Goal: Transaction & Acquisition: Book appointment/travel/reservation

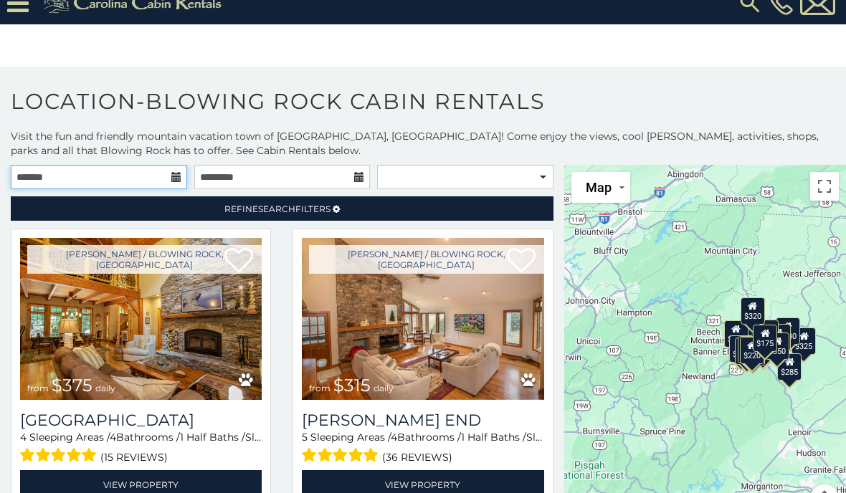
click at [59, 165] on input "text" at bounding box center [99, 177] width 176 height 24
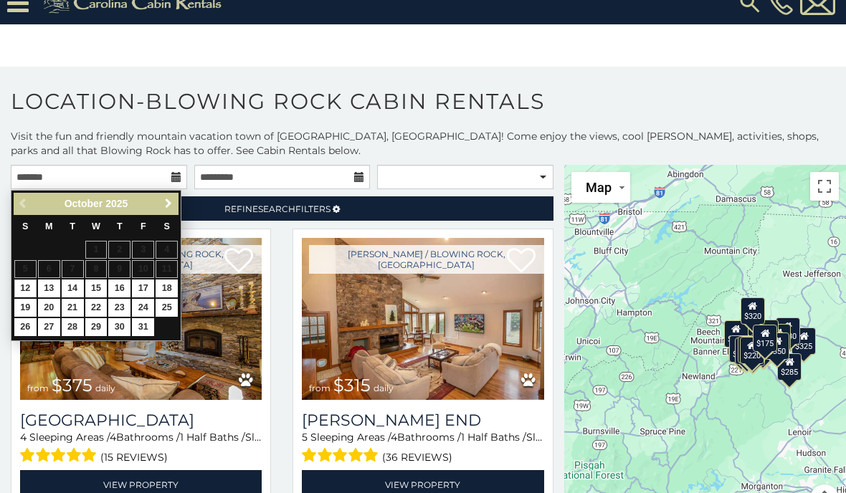
click at [170, 198] on span "Next" at bounding box center [168, 203] width 11 height 11
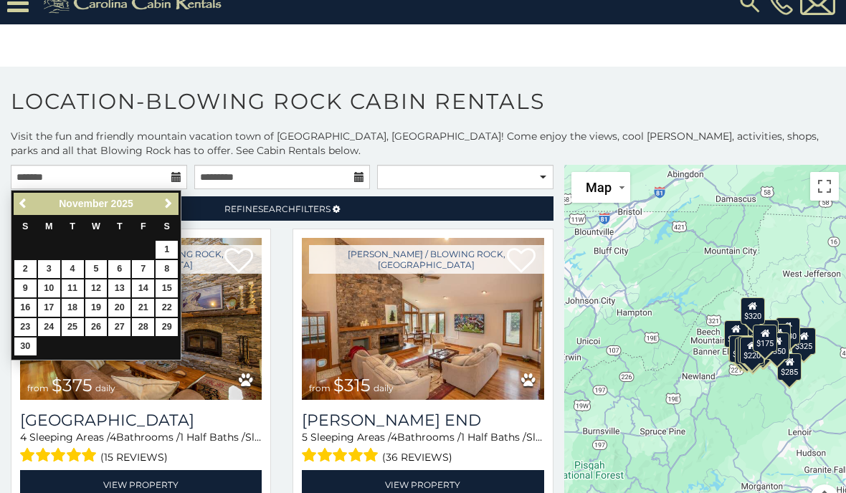
click at [170, 198] on span "Next" at bounding box center [168, 203] width 11 height 11
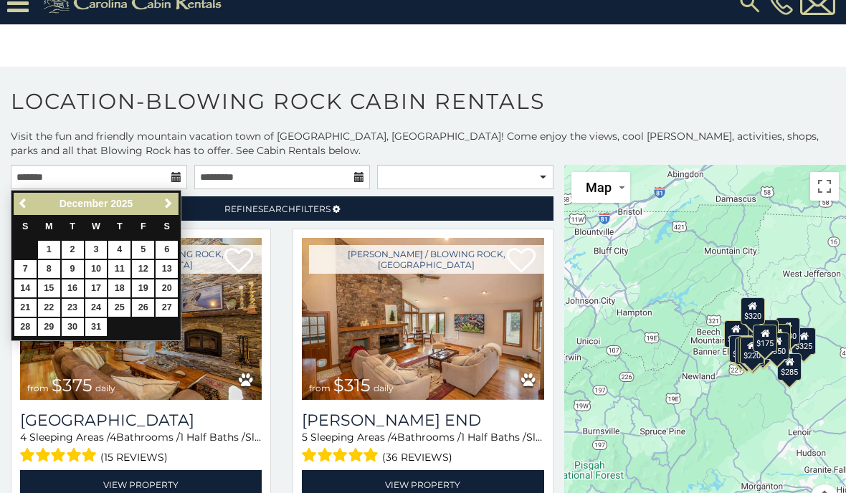
click at [67, 318] on link "30" at bounding box center [73, 327] width 22 height 18
type input "**********"
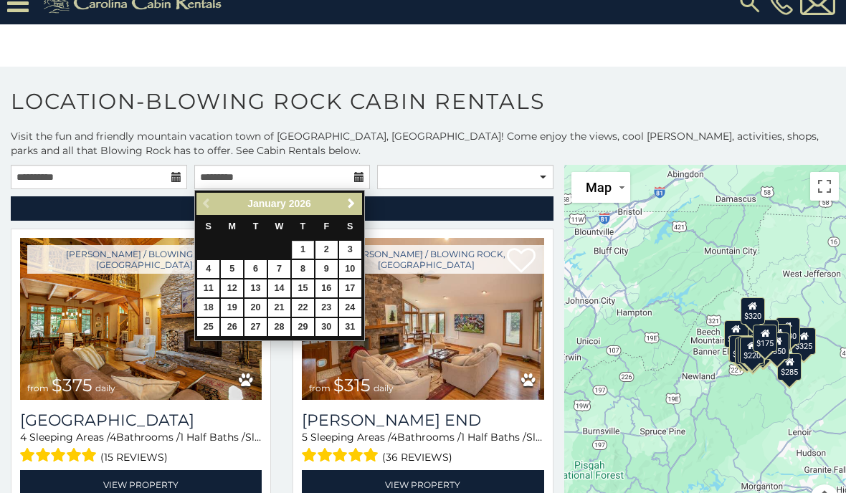
click at [353, 241] on link "3" at bounding box center [350, 250] width 22 height 18
type input "**********"
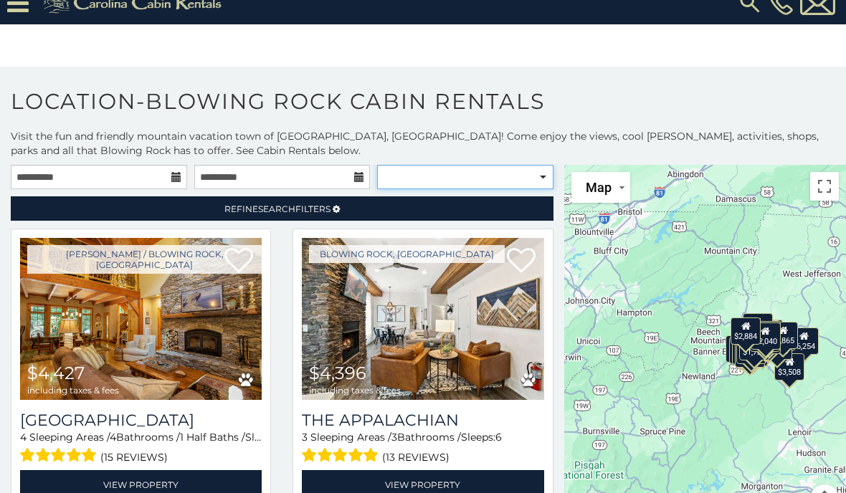
click at [487, 165] on select "**********" at bounding box center [465, 177] width 176 height 24
select select "**********"
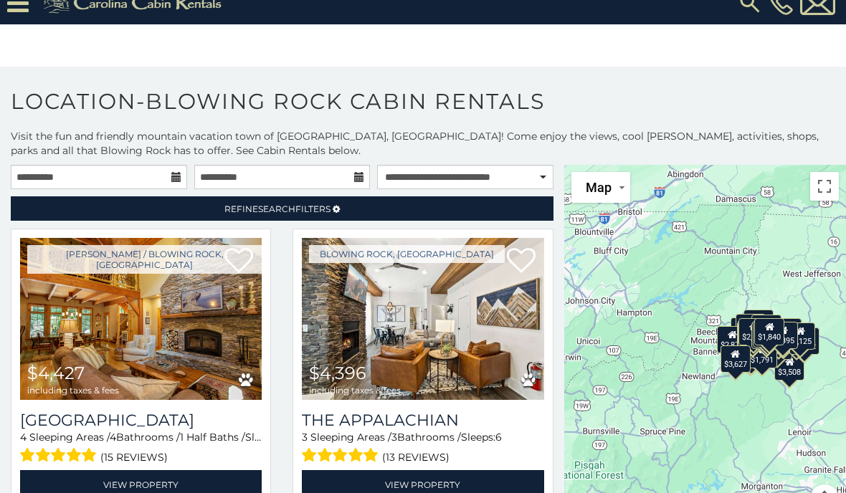
click at [206, 196] on link "Refine Search Filters" at bounding box center [282, 208] width 542 height 24
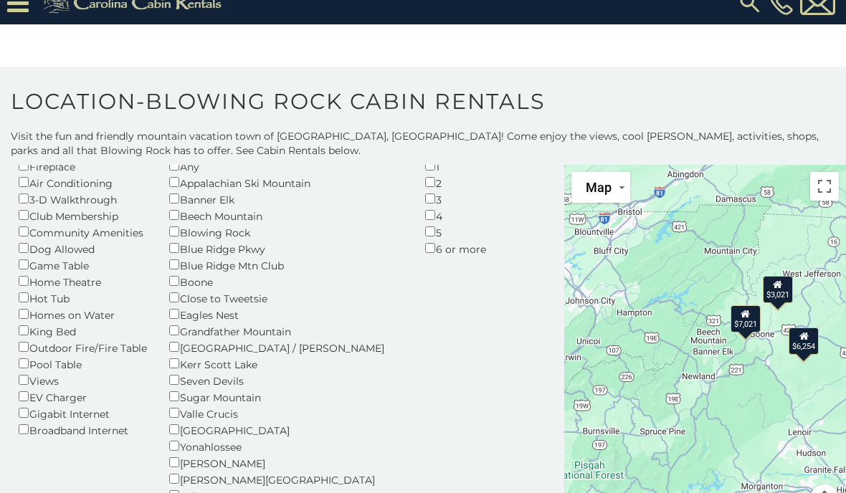
scroll to position [70, 0]
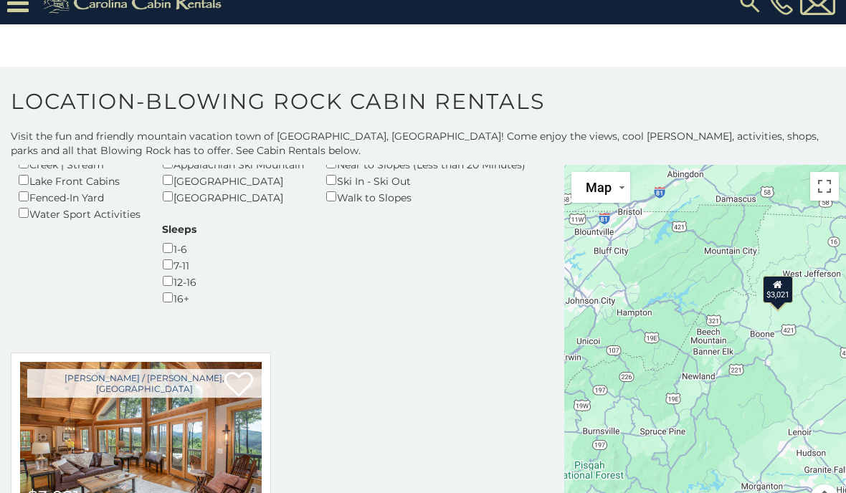
scroll to position [490, 0]
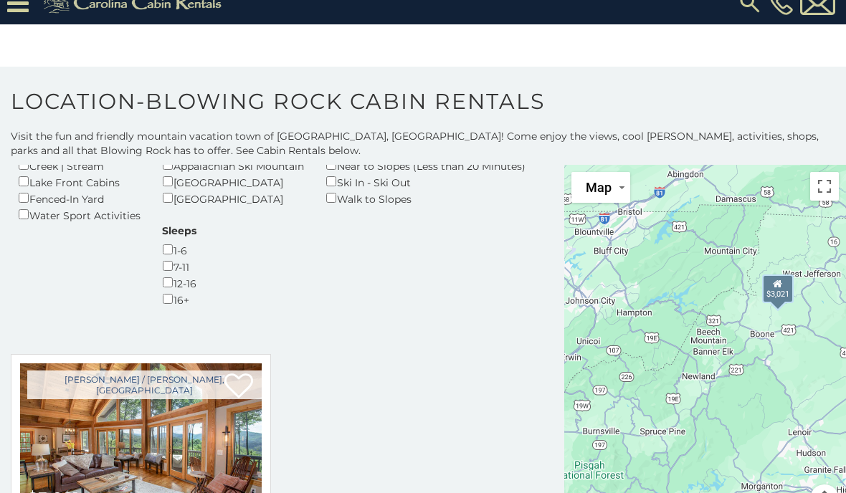
click at [107, 363] on img at bounding box center [140, 444] width 241 height 162
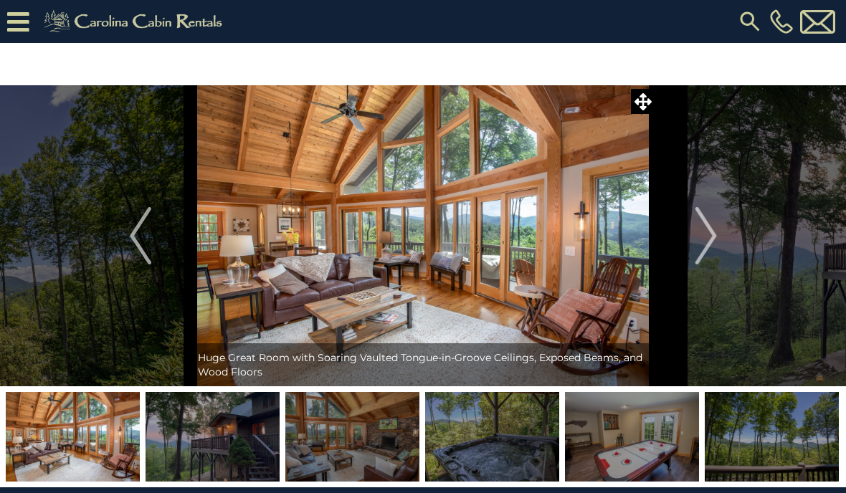
click at [704, 241] on img "Next" at bounding box center [704, 235] width 21 height 57
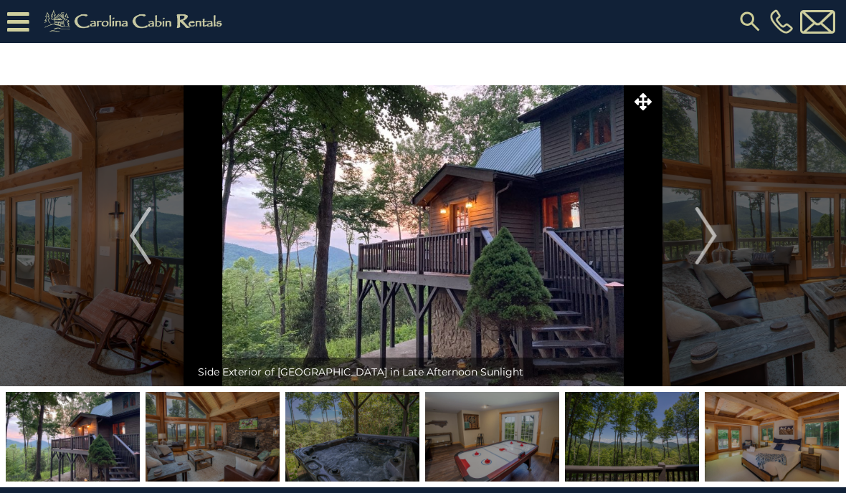
click at [187, 441] on img at bounding box center [212, 437] width 134 height 90
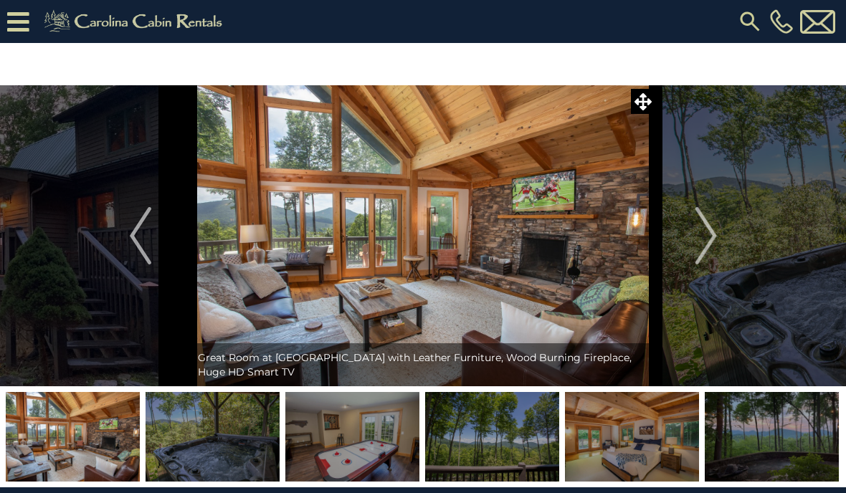
click at [330, 446] on img at bounding box center [352, 437] width 134 height 90
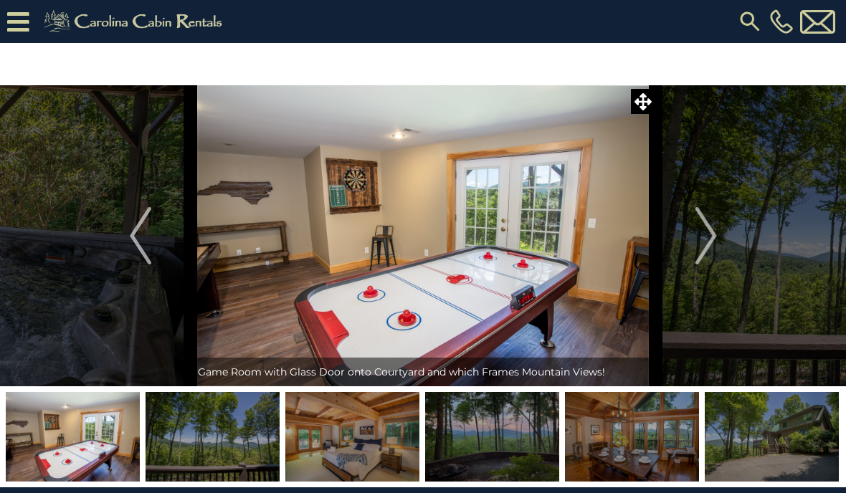
click at [492, 446] on img at bounding box center [492, 437] width 134 height 90
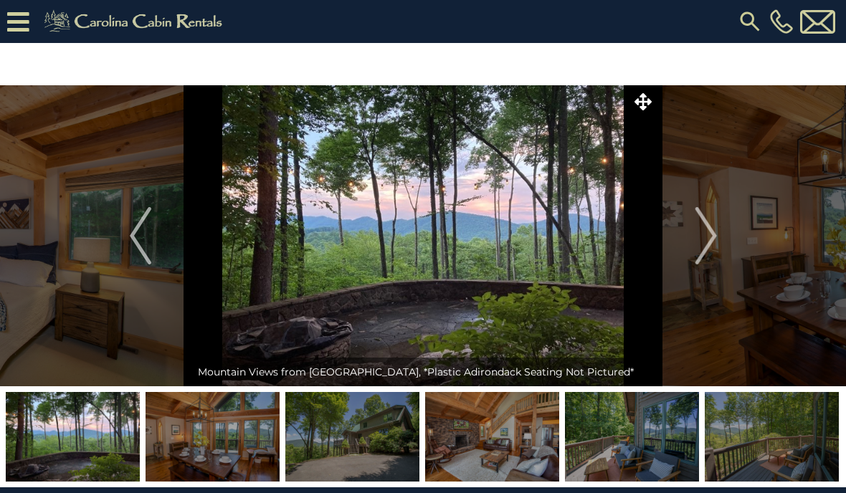
click at [504, 444] on img at bounding box center [492, 437] width 134 height 90
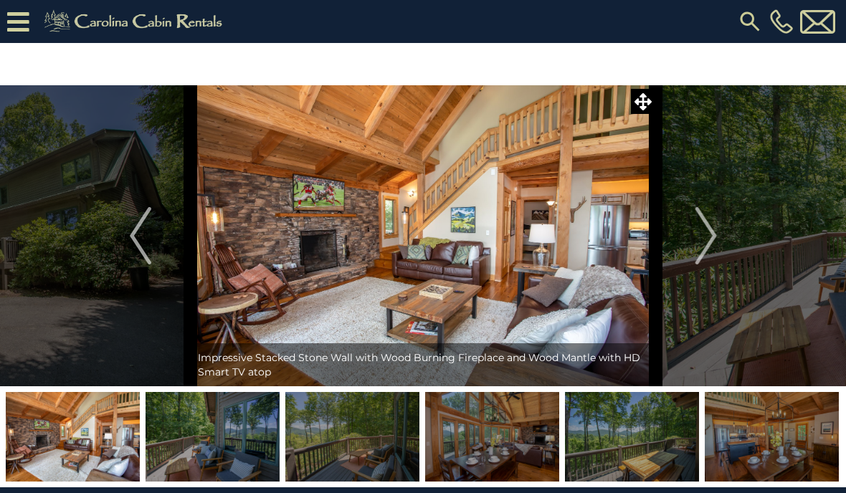
click at [622, 436] on img at bounding box center [632, 437] width 134 height 90
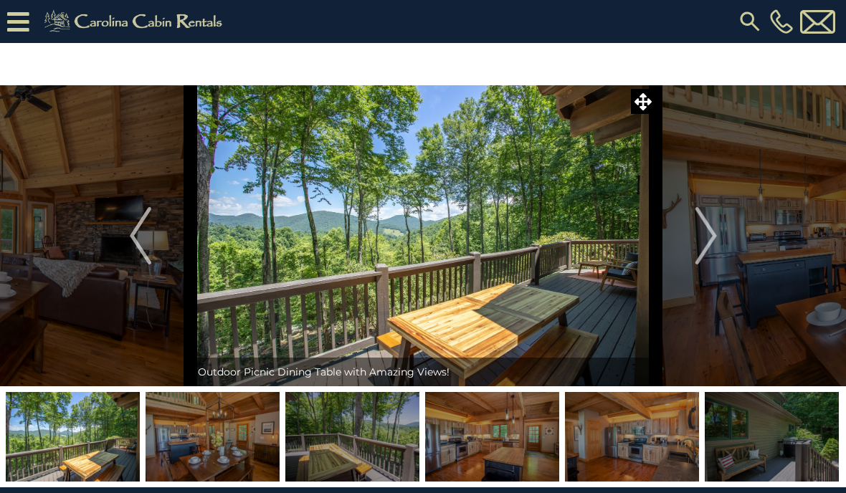
click at [193, 440] on img at bounding box center [212, 437] width 134 height 90
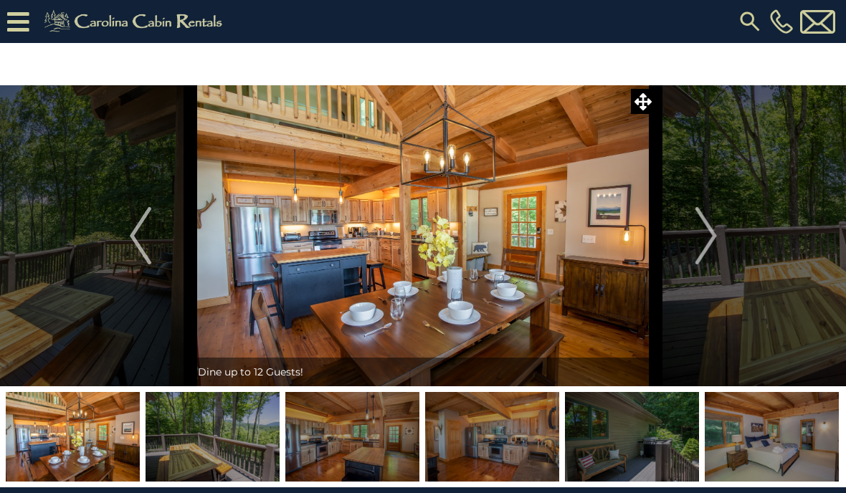
click at [472, 450] on img at bounding box center [492, 437] width 134 height 90
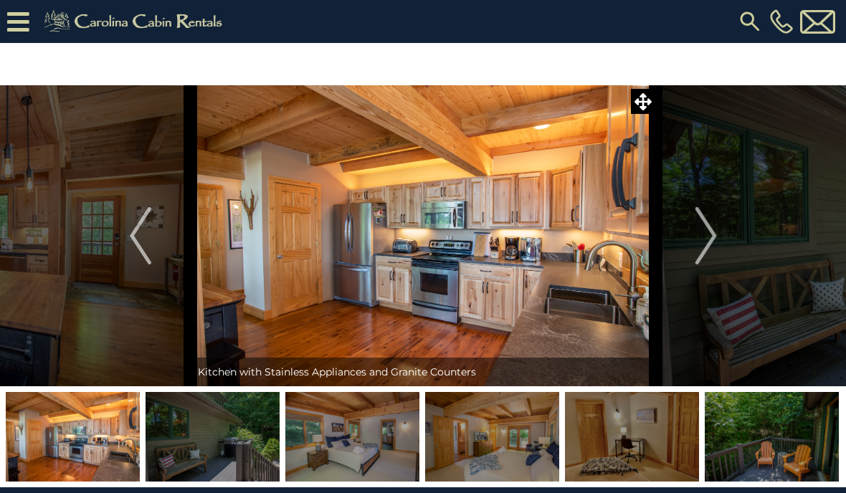
click at [702, 249] on img "Next" at bounding box center [704, 235] width 21 height 57
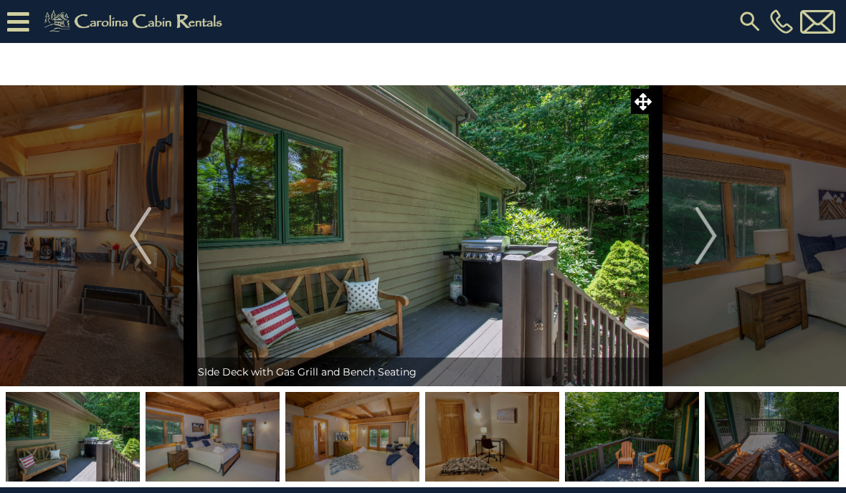
click at [696, 249] on img "Next" at bounding box center [704, 235] width 21 height 57
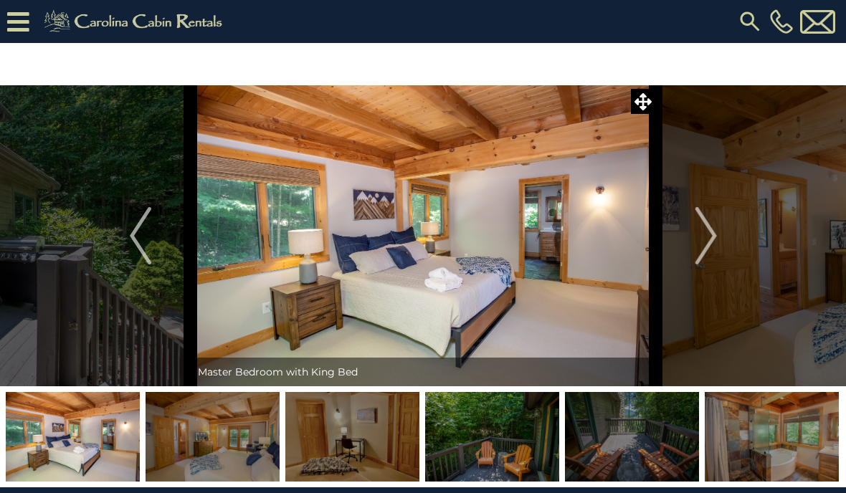
click at [699, 245] on img "Next" at bounding box center [704, 235] width 21 height 57
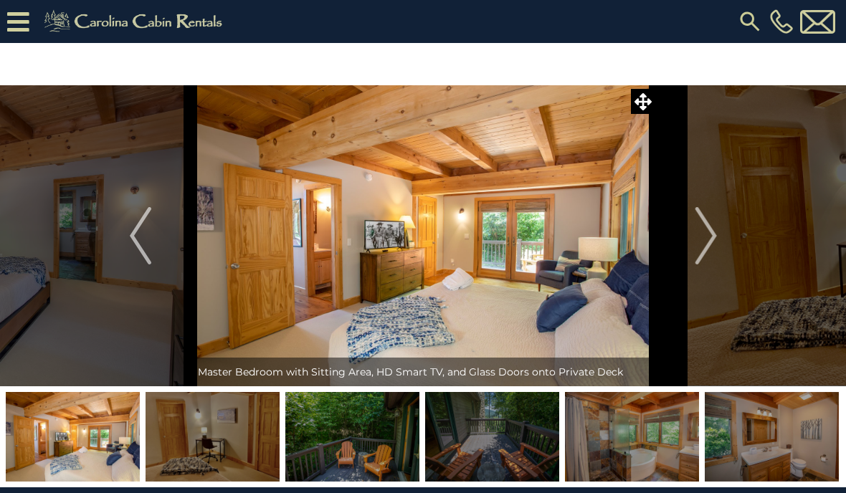
click at [707, 247] on img "Next" at bounding box center [704, 235] width 21 height 57
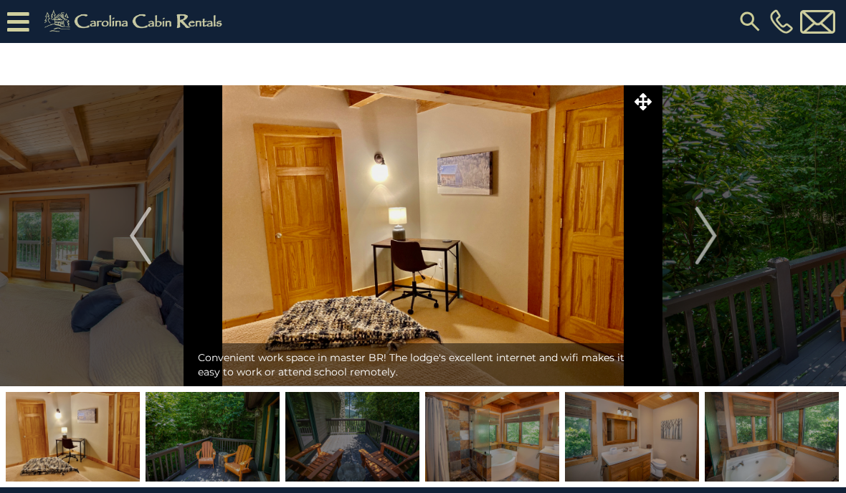
click at [702, 241] on img "Next" at bounding box center [704, 235] width 21 height 57
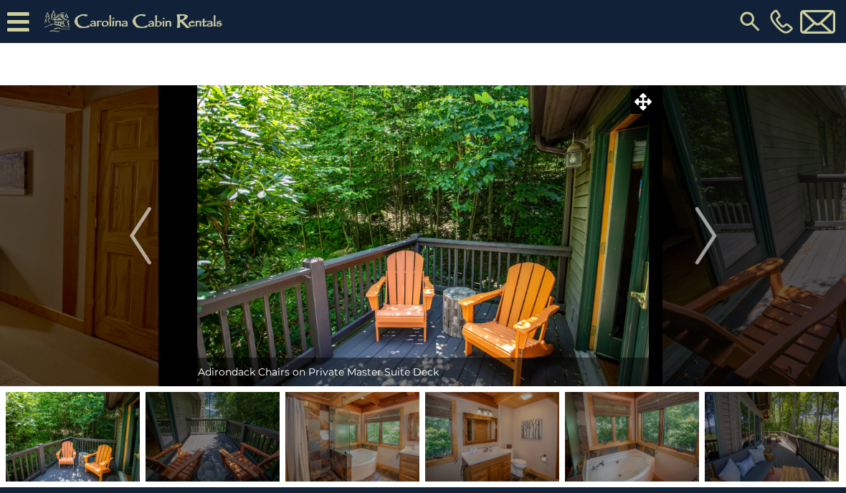
click at [709, 241] on img "Next" at bounding box center [704, 235] width 21 height 57
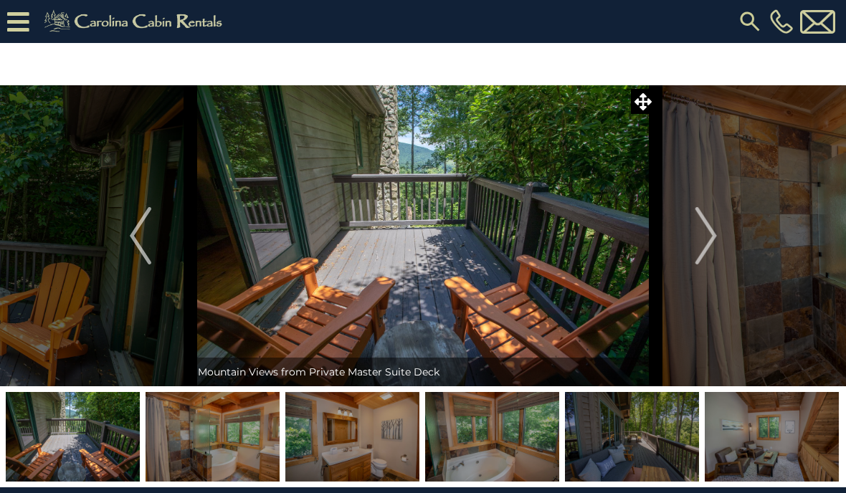
click at [704, 237] on img "Next" at bounding box center [704, 235] width 21 height 57
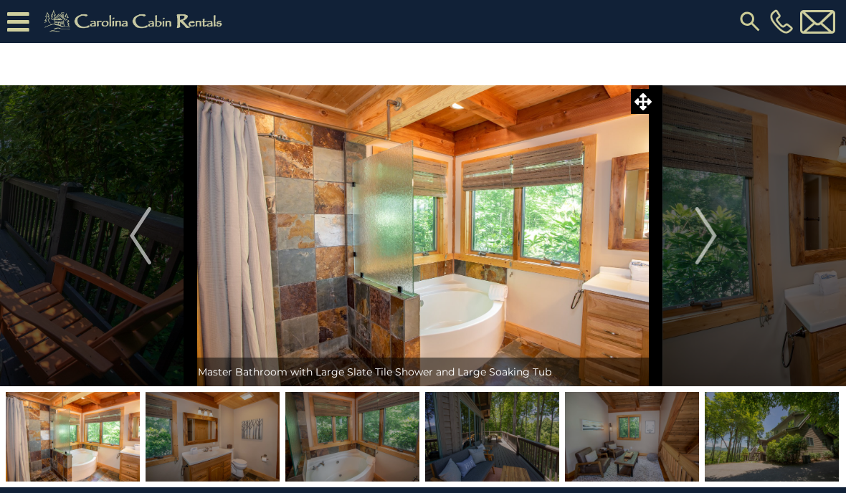
click at [701, 243] on img "Next" at bounding box center [704, 235] width 21 height 57
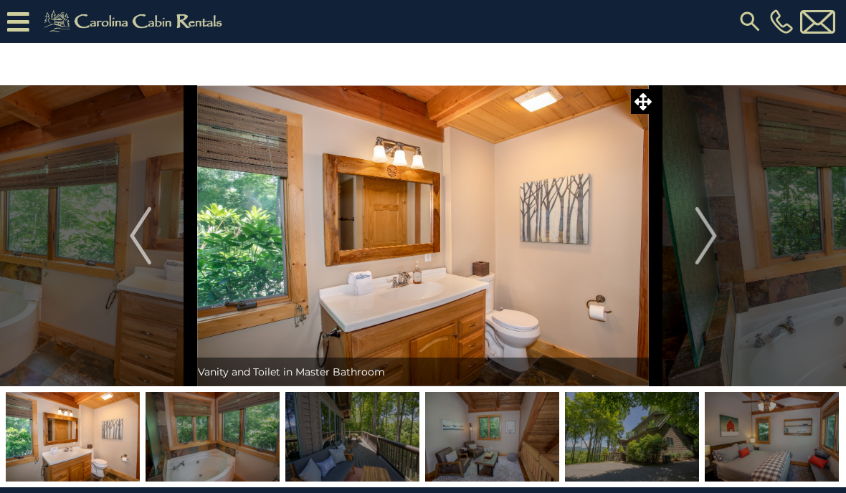
click at [698, 243] on img "Next" at bounding box center [704, 235] width 21 height 57
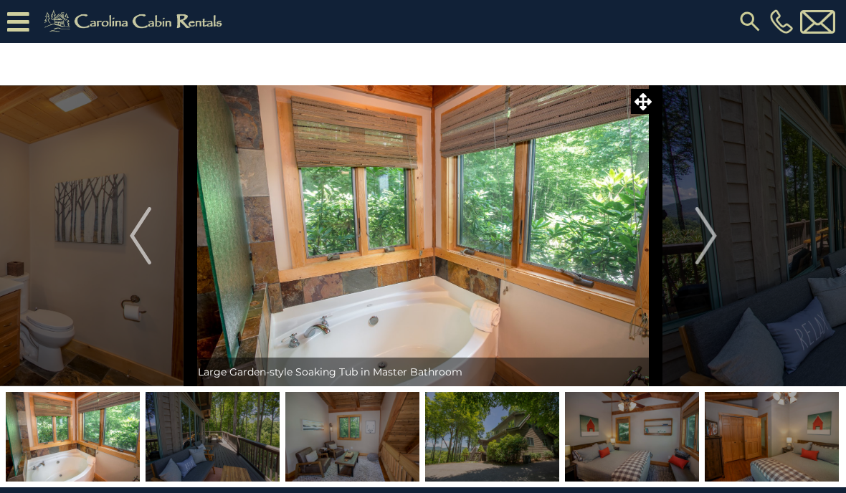
click at [709, 236] on img "Next" at bounding box center [704, 235] width 21 height 57
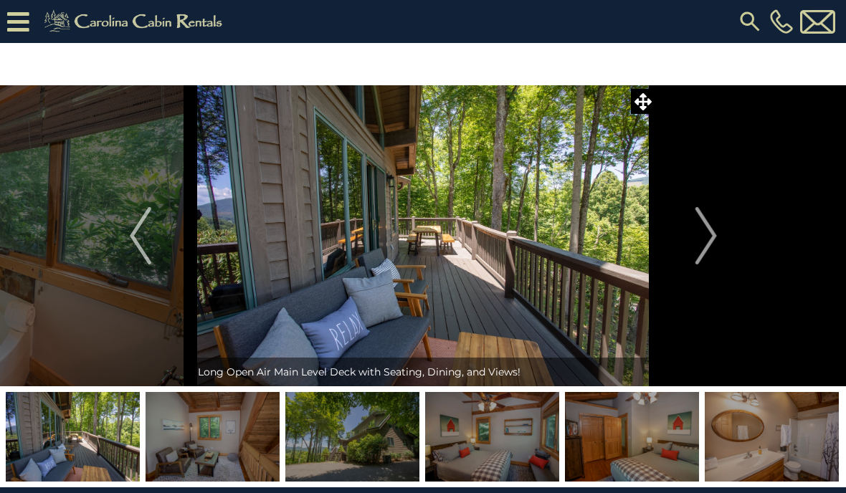
click at [702, 244] on img "Next" at bounding box center [704, 235] width 21 height 57
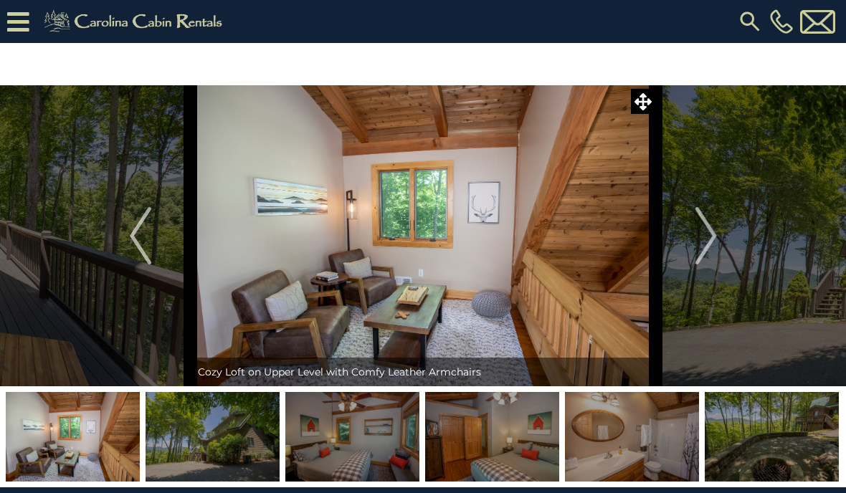
click at [699, 241] on img "Next" at bounding box center [704, 235] width 21 height 57
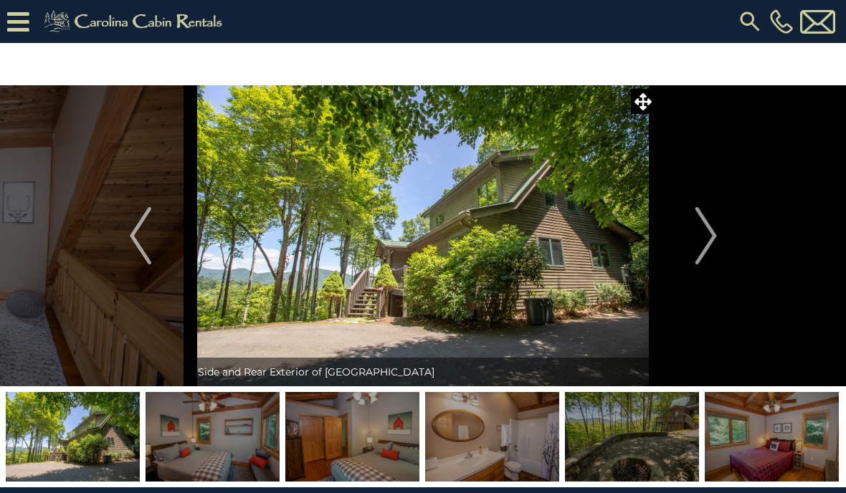
click at [704, 241] on img "Next" at bounding box center [704, 235] width 21 height 57
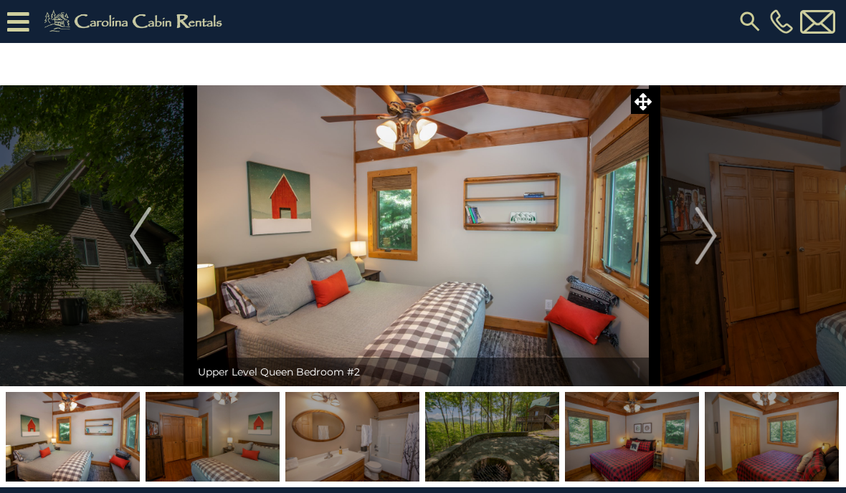
click at [697, 244] on img "Next" at bounding box center [704, 235] width 21 height 57
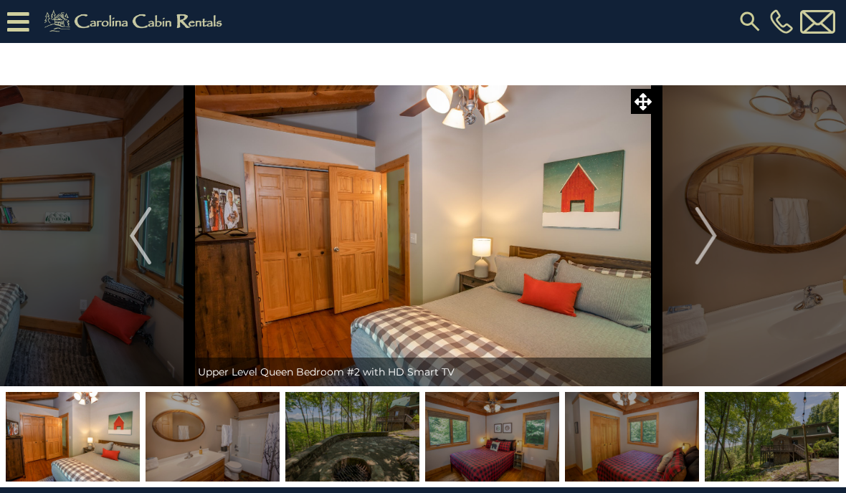
click at [694, 244] on button "Next" at bounding box center [706, 235] width 100 height 301
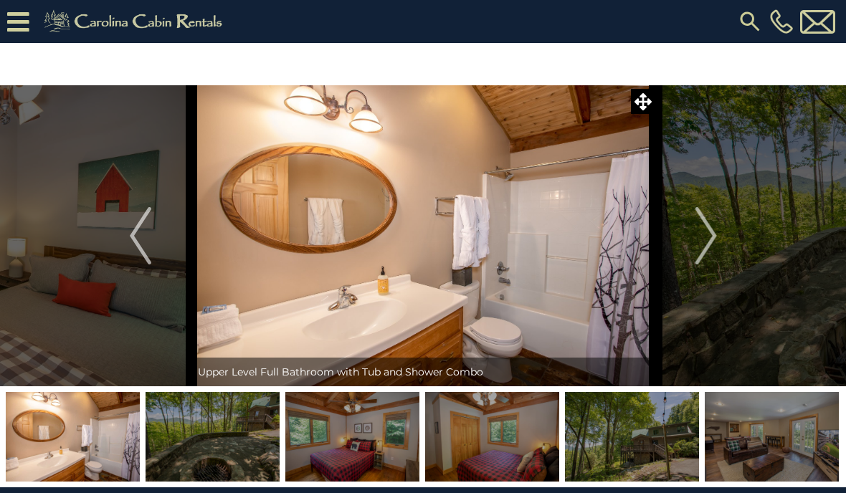
click at [700, 240] on img "Next" at bounding box center [704, 235] width 21 height 57
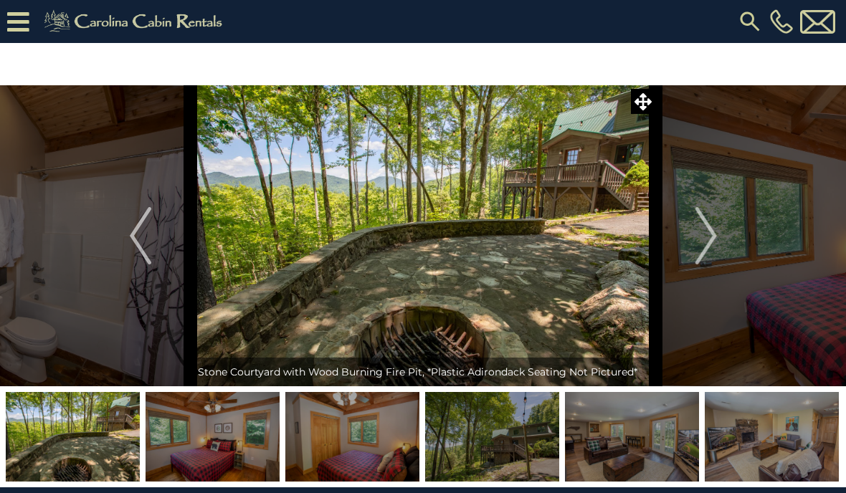
click at [711, 238] on img "Next" at bounding box center [704, 235] width 21 height 57
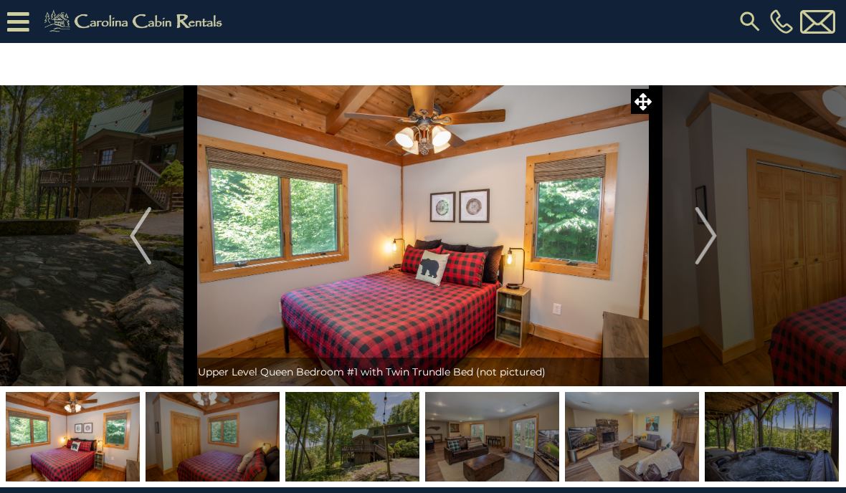
click at [701, 241] on img "Next" at bounding box center [704, 235] width 21 height 57
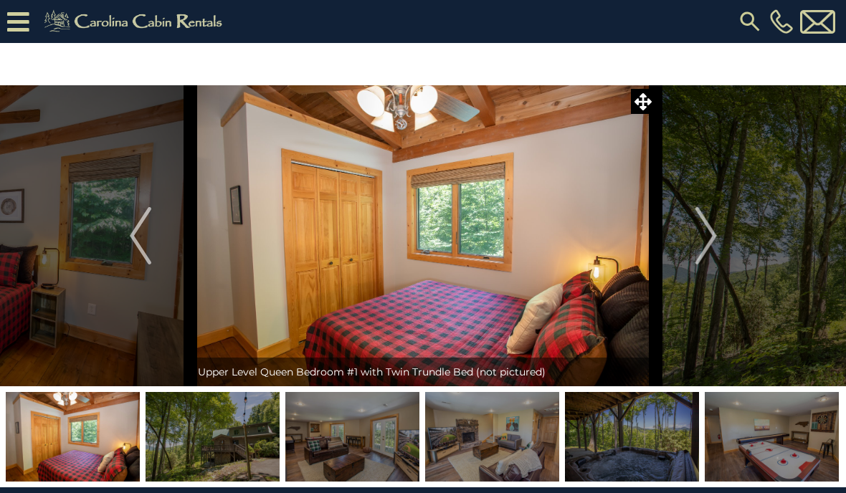
click at [704, 242] on img "Next" at bounding box center [704, 235] width 21 height 57
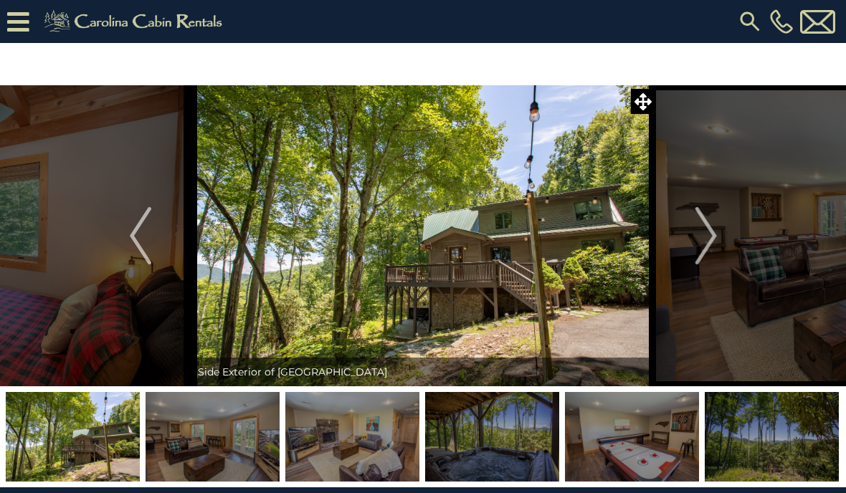
click at [697, 240] on img "Next" at bounding box center [704, 235] width 21 height 57
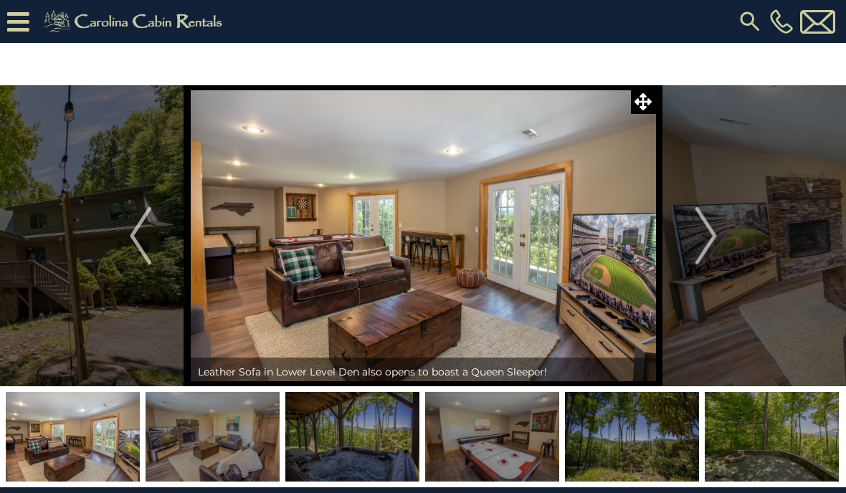
click at [707, 239] on img "Next" at bounding box center [704, 235] width 21 height 57
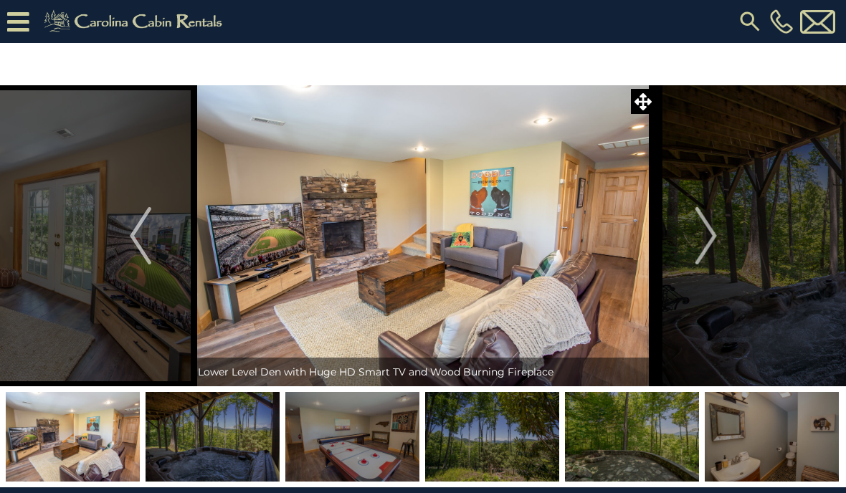
click at [709, 240] on img "Next" at bounding box center [704, 235] width 21 height 57
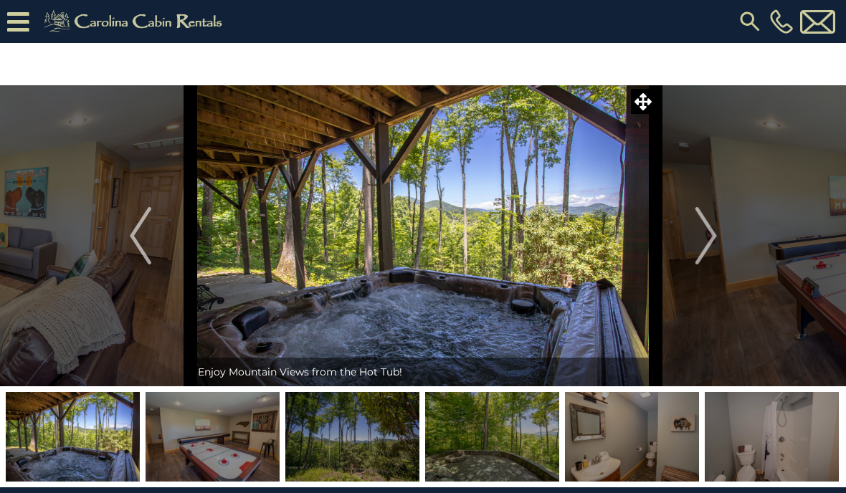
click at [702, 235] on img "Next" at bounding box center [704, 235] width 21 height 57
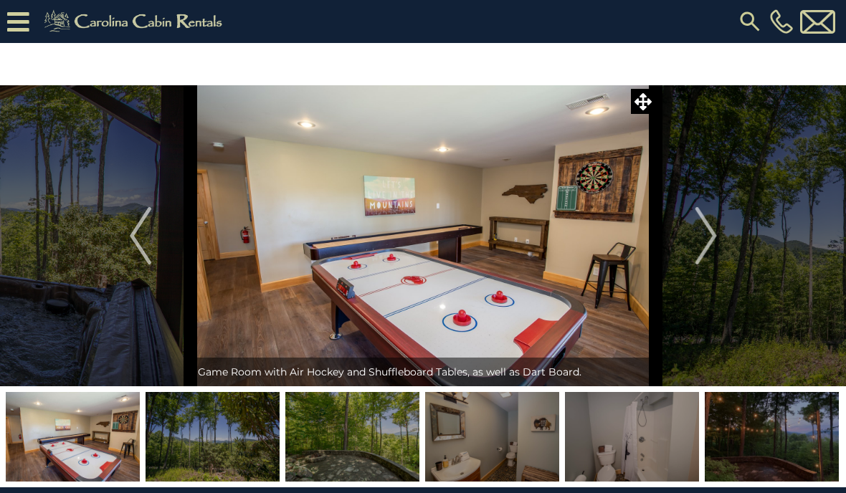
click at [708, 238] on img "Next" at bounding box center [704, 235] width 21 height 57
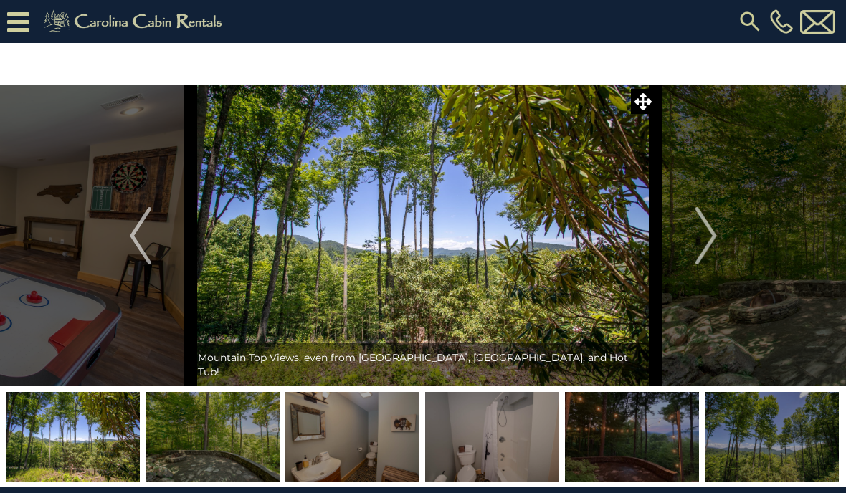
click at [707, 241] on img "Next" at bounding box center [704, 235] width 21 height 57
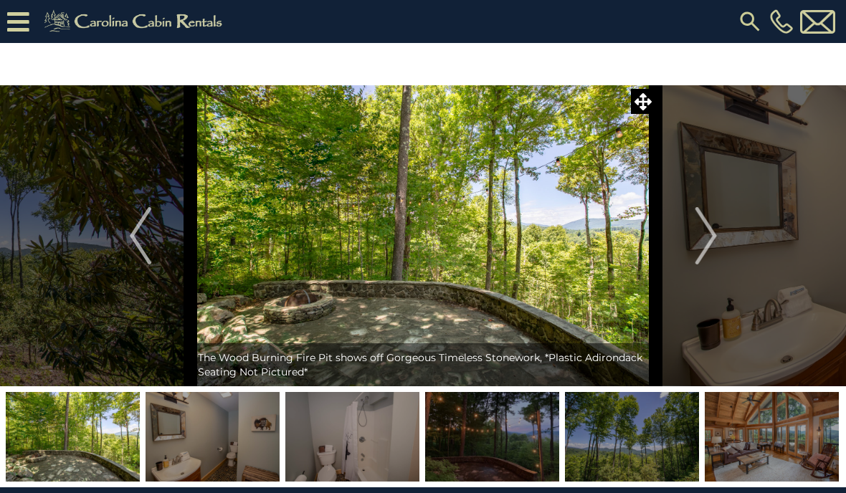
click at [697, 242] on img "Next" at bounding box center [704, 235] width 21 height 57
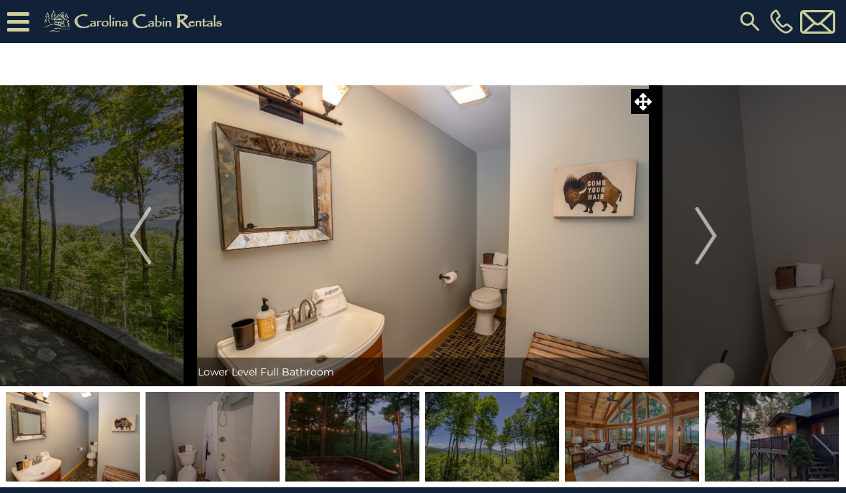
click at [705, 244] on img "Next" at bounding box center [704, 235] width 21 height 57
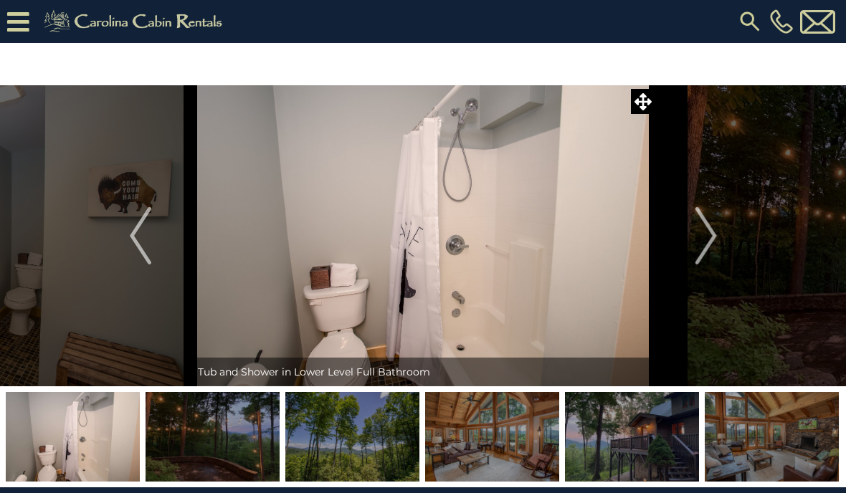
click at [704, 241] on img "Next" at bounding box center [704, 235] width 21 height 57
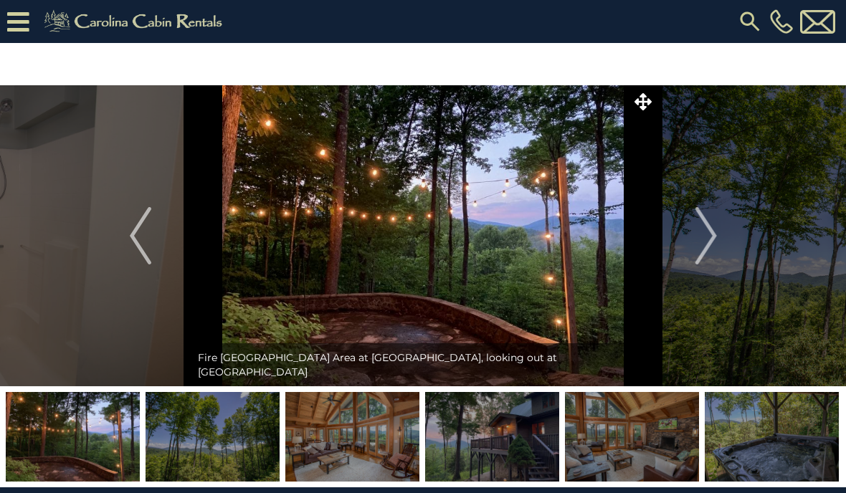
click at [709, 237] on img "Next" at bounding box center [704, 235] width 21 height 57
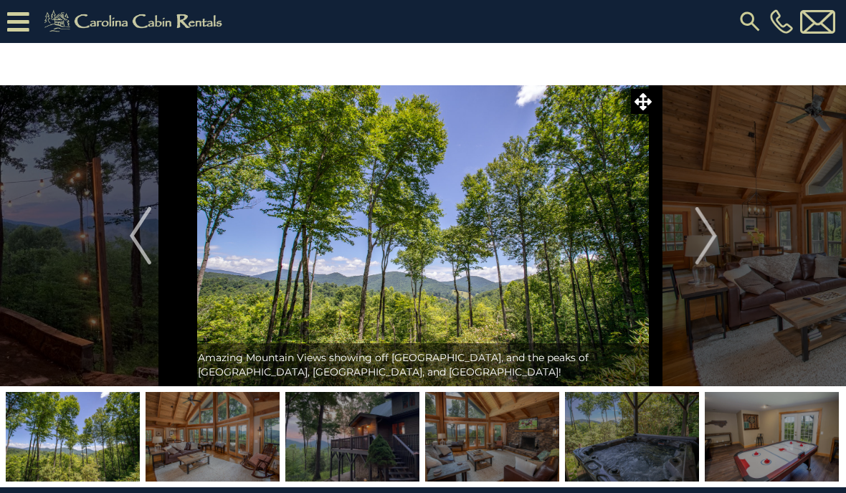
click at [707, 239] on img "Next" at bounding box center [704, 235] width 21 height 57
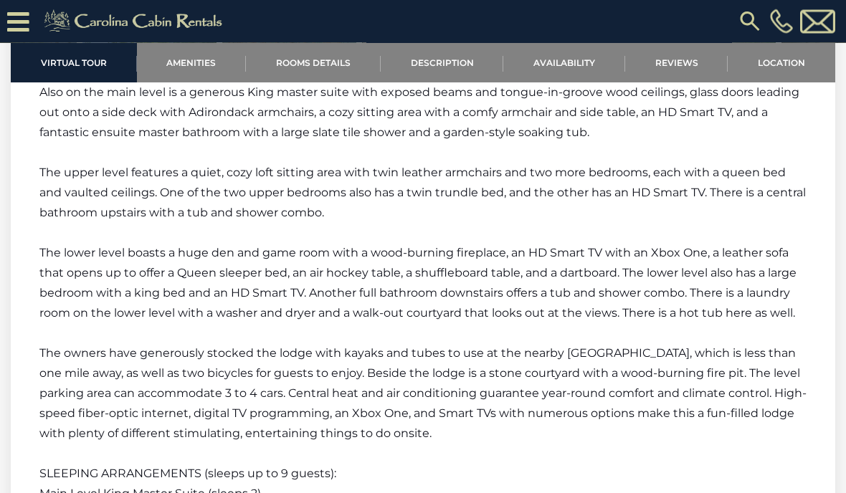
scroll to position [2188, 0]
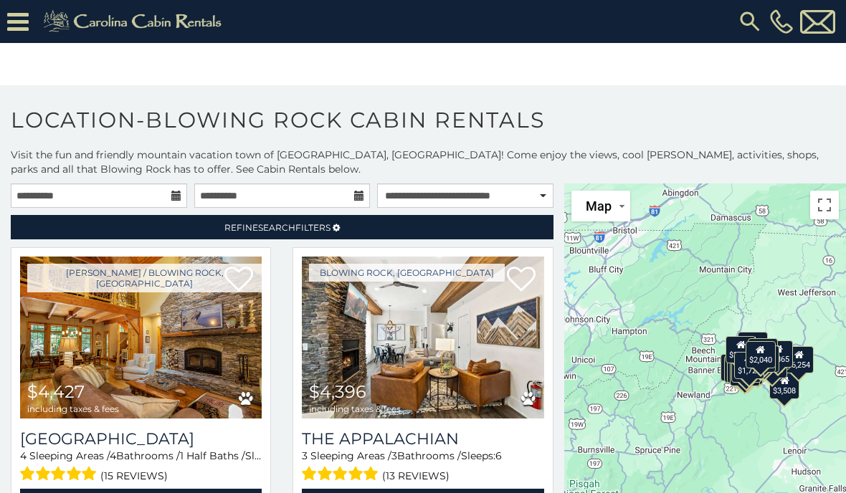
scroll to position [64, 0]
